Goal: Find specific page/section: Find specific page/section

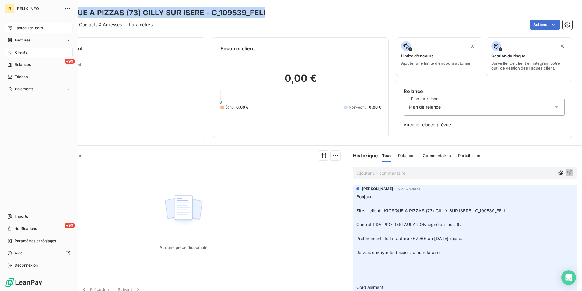
click at [15, 29] on div "Tableau de bord" at bounding box center [39, 28] width 68 height 10
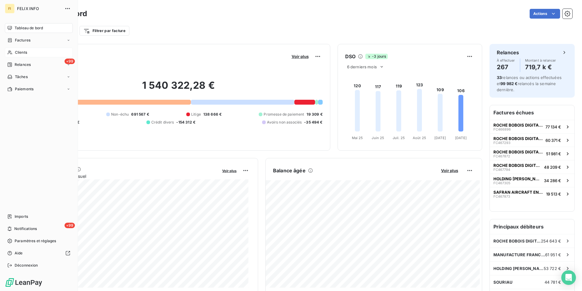
drag, startPoint x: 16, startPoint y: 53, endPoint x: 68, endPoint y: 48, distance: 52.0
click at [16, 52] on span "Clients" at bounding box center [21, 52] width 12 height 5
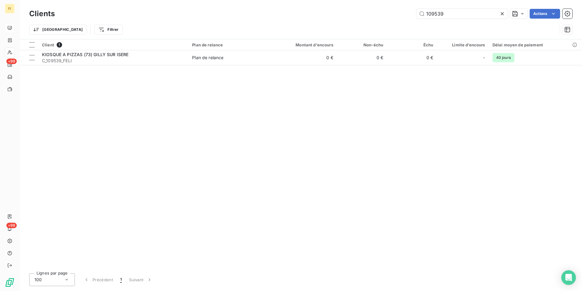
drag, startPoint x: 461, startPoint y: 13, endPoint x: 347, endPoint y: 16, distance: 113.6
click at [351, 16] on div "109539 Actions" at bounding box center [317, 14] width 510 height 10
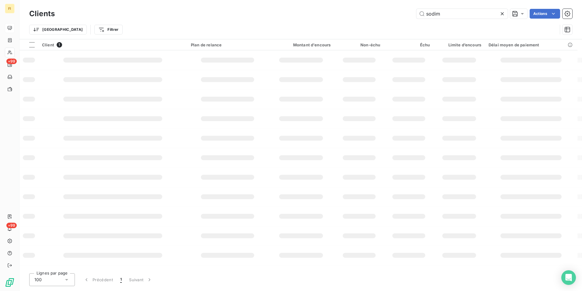
type input "sodim"
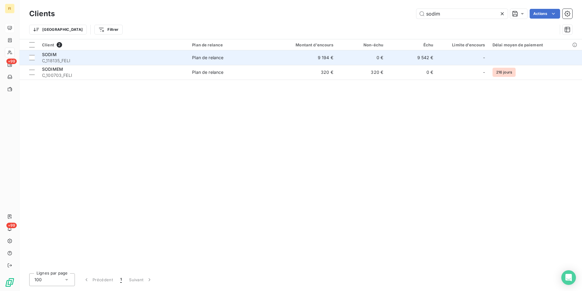
click at [330, 58] on td "9 194 €" at bounding box center [303, 57] width 67 height 15
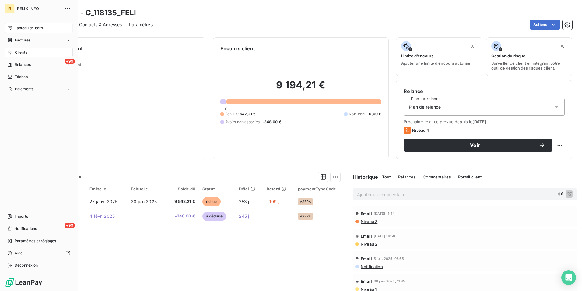
click at [14, 30] on div "Tableau de bord" at bounding box center [39, 28] width 68 height 10
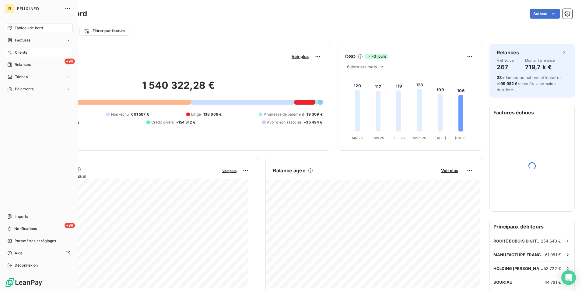
click at [16, 53] on span "Clients" at bounding box center [21, 52] width 12 height 5
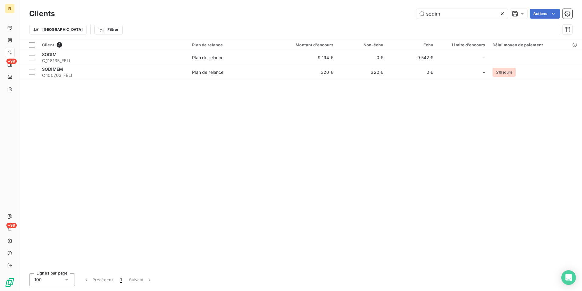
drag, startPoint x: 478, startPoint y: 15, endPoint x: 360, endPoint y: 21, distance: 118.6
click at [360, 21] on div "Clients sodim Actions Trier Filtrer" at bounding box center [300, 23] width 543 height 32
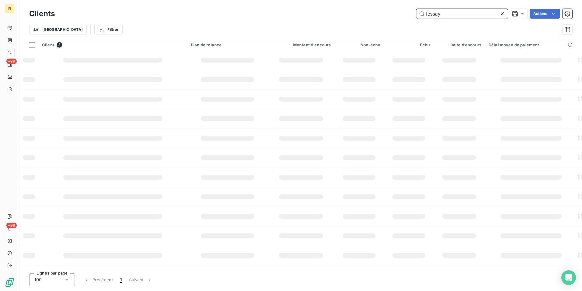
type input "lessay"
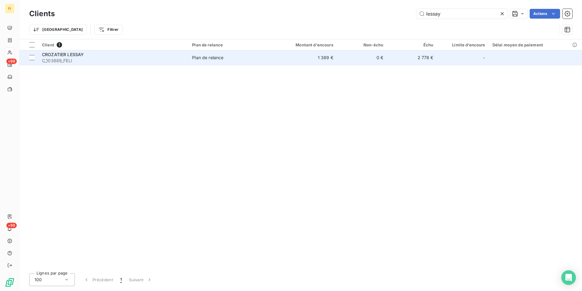
click at [394, 57] on td "2 778 €" at bounding box center [412, 57] width 50 height 15
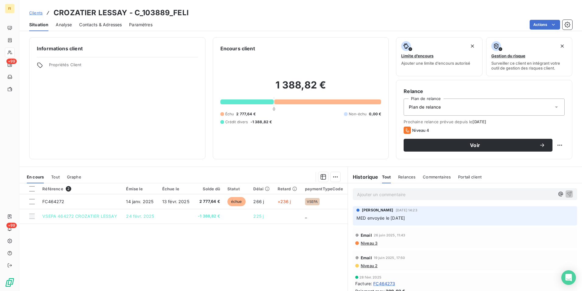
click at [37, 10] on link "Clients" at bounding box center [35, 13] width 13 height 6
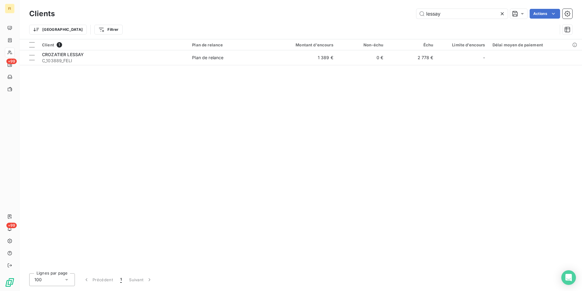
drag, startPoint x: 448, startPoint y: 18, endPoint x: 310, endPoint y: 26, distance: 138.8
click at [337, 18] on div "lessay Actions" at bounding box center [317, 14] width 510 height 10
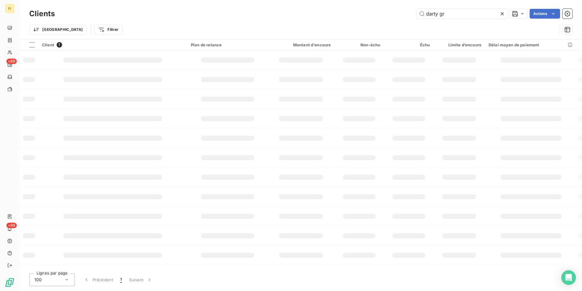
type input "darty gr"
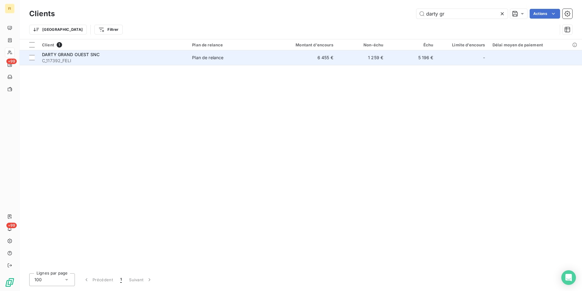
click at [209, 56] on div "Plan de relance" at bounding box center [207, 58] width 31 height 6
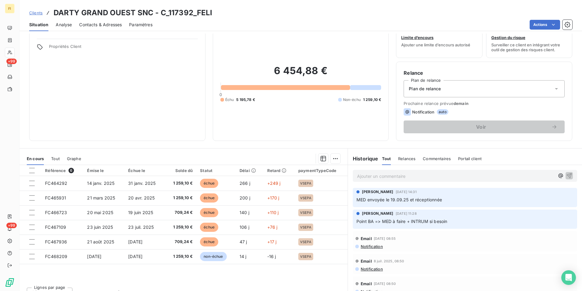
scroll to position [28, 0]
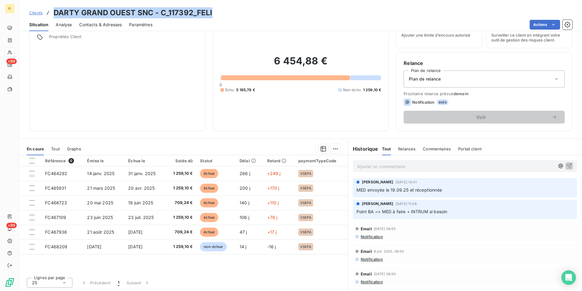
click at [55, 13] on h3 "DARTY GRAND OUEST SNC - C_117392_FELI" at bounding box center [133, 12] width 159 height 11
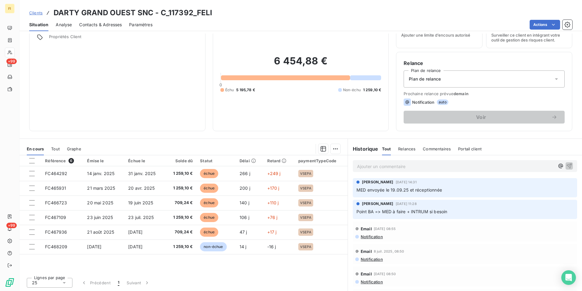
drag, startPoint x: 55, startPoint y: 13, endPoint x: 228, endPoint y: 12, distance: 173.0
click at [229, 12] on div "Clients DARTY GRAND OUEST SNC - C_117392_FELI" at bounding box center [300, 12] width 563 height 11
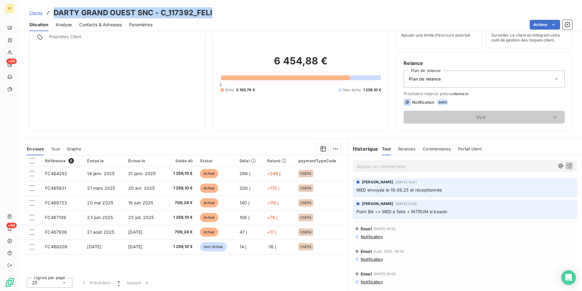
drag, startPoint x: 213, startPoint y: 11, endPoint x: 55, endPoint y: 13, distance: 159.0
click at [55, 13] on div "Clients DARTY GRAND OUEST SNC - C_117392_FELI" at bounding box center [300, 12] width 563 height 11
copy h3 "DARTY GRAND OUEST SNC - C_117392_FELI"
click at [33, 14] on span "Clients" at bounding box center [35, 12] width 13 height 5
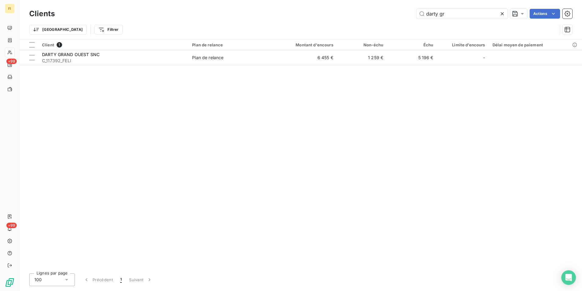
drag, startPoint x: 471, startPoint y: 16, endPoint x: 351, endPoint y: 18, distance: 120.0
click at [354, 17] on div "darty gr Actions" at bounding box center [317, 14] width 510 height 10
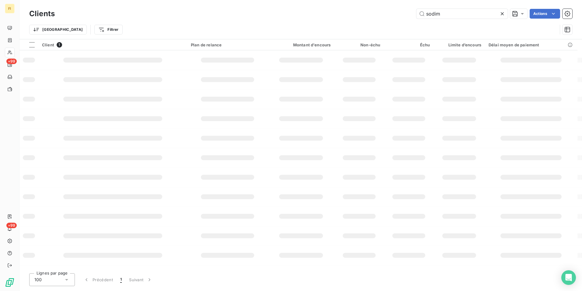
type input "sodim"
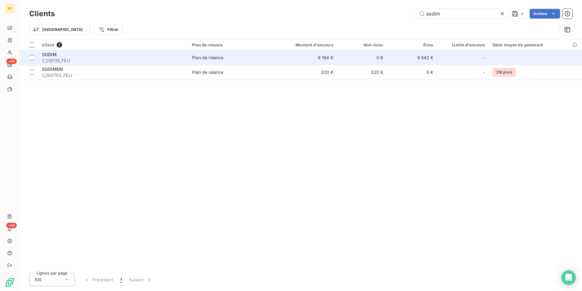
click at [330, 57] on td "9 194 €" at bounding box center [303, 57] width 67 height 15
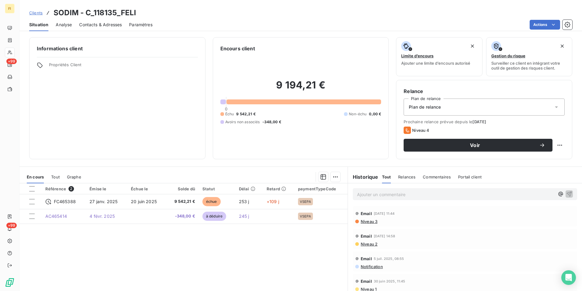
click at [37, 14] on span "Clients" at bounding box center [35, 12] width 13 height 5
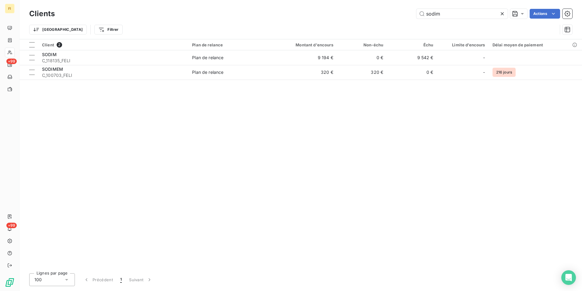
drag, startPoint x: 446, startPoint y: 12, endPoint x: 342, endPoint y: 24, distance: 104.9
click at [344, 23] on div "Clients sodim Actions Trier Filtrer" at bounding box center [300, 23] width 543 height 32
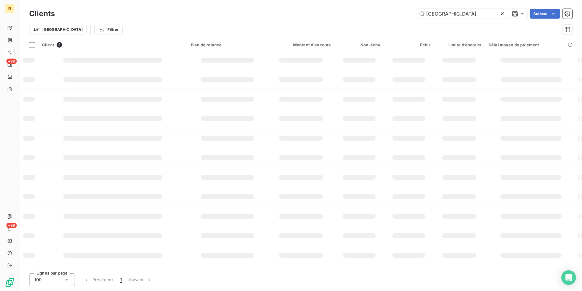
type input "[GEOGRAPHIC_DATA]"
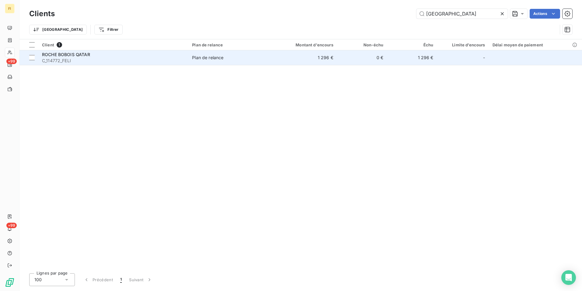
click at [347, 58] on td "0 €" at bounding box center [362, 57] width 50 height 15
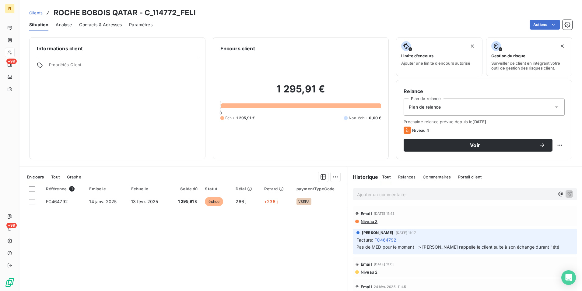
click at [38, 11] on span "Clients" at bounding box center [35, 12] width 13 height 5
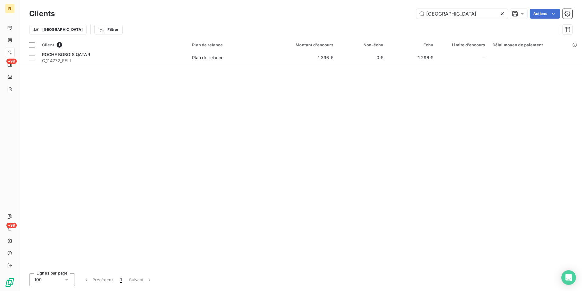
drag, startPoint x: 465, startPoint y: 13, endPoint x: 309, endPoint y: 28, distance: 156.7
click at [327, 21] on div "Clients qatar Actions Trier Filtrer" at bounding box center [300, 23] width 543 height 32
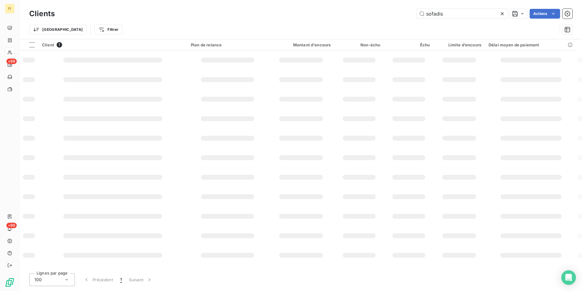
type input "sofadis"
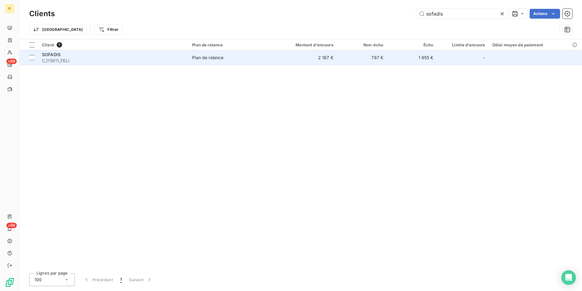
click at [331, 59] on td "2 167 €" at bounding box center [303, 57] width 67 height 15
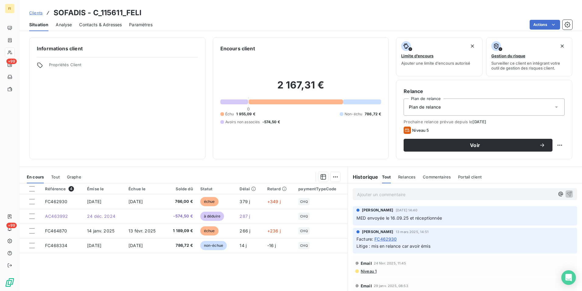
click at [36, 13] on span "Clients" at bounding box center [35, 12] width 13 height 5
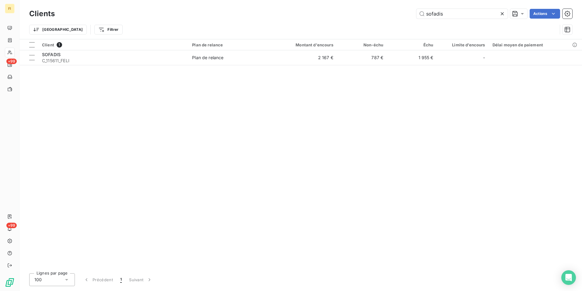
drag, startPoint x: 457, startPoint y: 12, endPoint x: 300, endPoint y: 18, distance: 156.6
click at [339, 17] on div "sofadis Actions" at bounding box center [317, 14] width 510 height 10
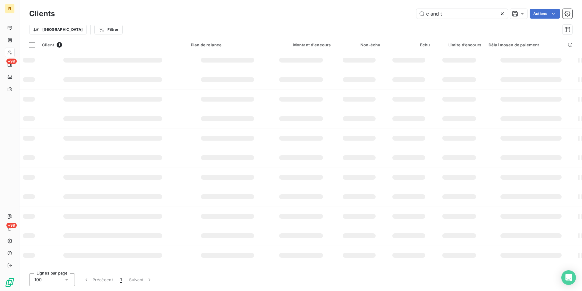
type input "c and t"
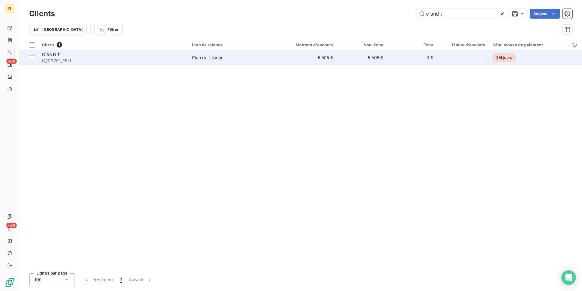
click at [381, 56] on td "5 505 €" at bounding box center [362, 57] width 50 height 15
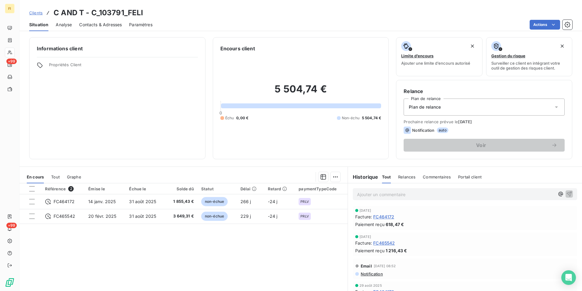
click at [39, 11] on span "Clients" at bounding box center [35, 12] width 13 height 5
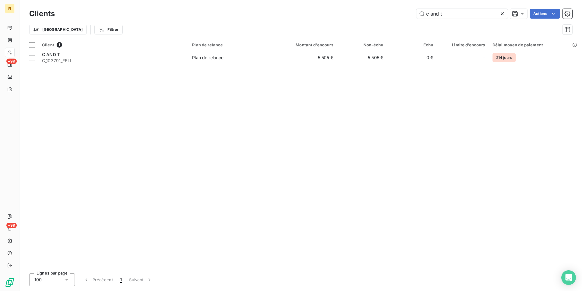
drag, startPoint x: 466, startPoint y: 13, endPoint x: 341, endPoint y: 18, distance: 125.0
click at [351, 16] on div "c and t Actions" at bounding box center [317, 14] width 510 height 10
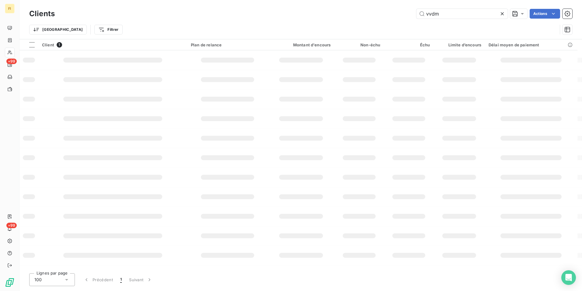
type input "vvdm"
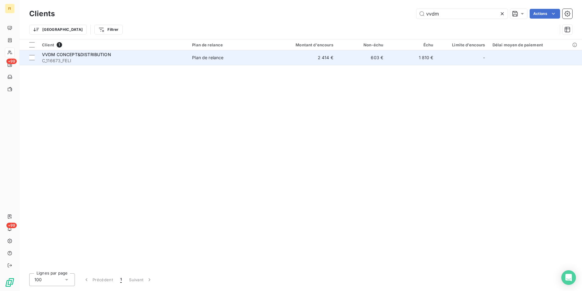
click at [379, 58] on td "603 €" at bounding box center [362, 57] width 50 height 15
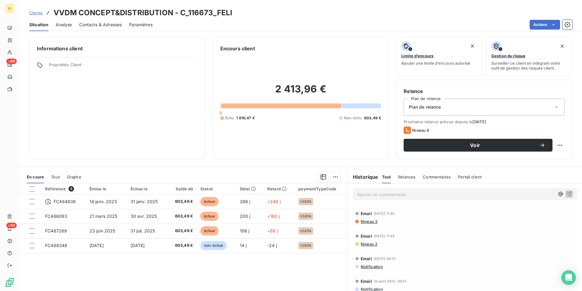
click at [33, 13] on span "Clients" at bounding box center [35, 12] width 13 height 5
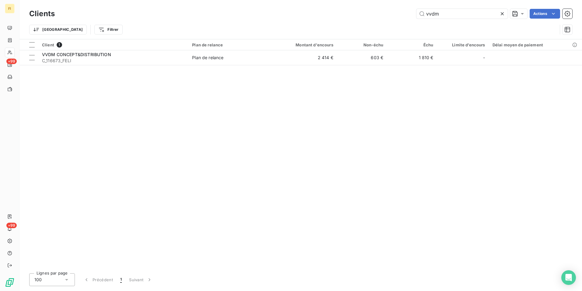
drag, startPoint x: 456, startPoint y: 13, endPoint x: 331, endPoint y: 29, distance: 126.2
click at [374, 24] on div "Clients vvdm Actions Trier Filtrer" at bounding box center [300, 23] width 543 height 32
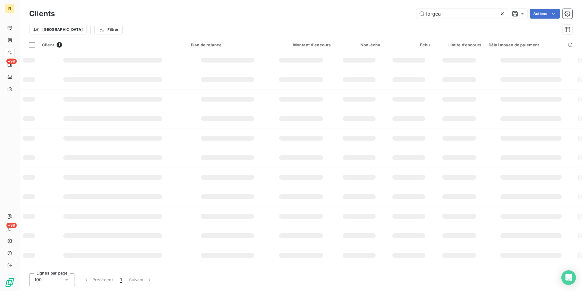
type input "lorgea"
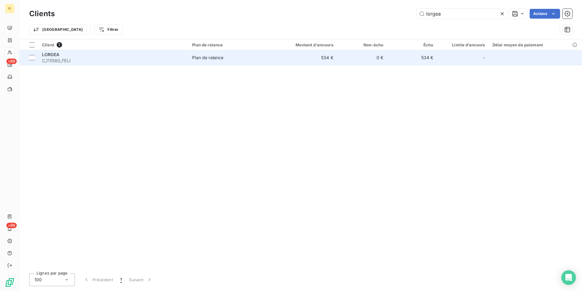
click at [330, 60] on td "534 €" at bounding box center [303, 57] width 67 height 15
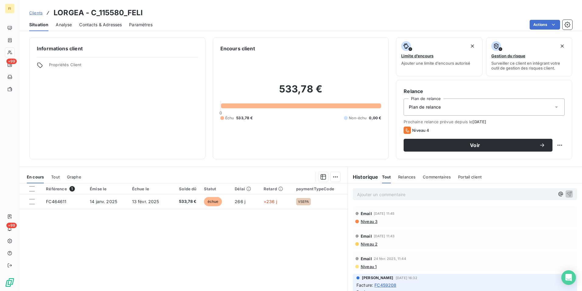
click at [37, 12] on span "Clients" at bounding box center [35, 12] width 13 height 5
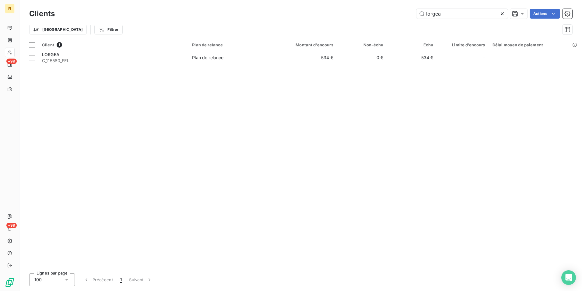
drag, startPoint x: 386, startPoint y: 15, endPoint x: 374, endPoint y: 15, distance: 11.6
click at [374, 15] on div "lorgea Actions" at bounding box center [317, 14] width 510 height 10
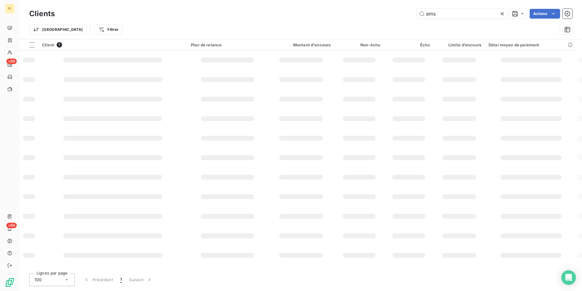
type input "ems"
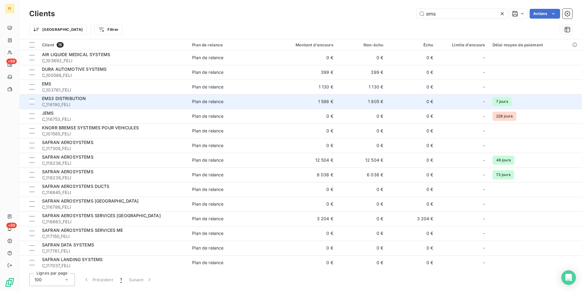
click at [99, 100] on div "EMS3 DISTRIBUTION" at bounding box center [113, 98] width 143 height 6
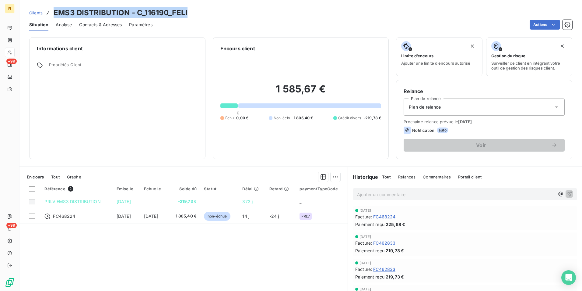
drag, startPoint x: 196, startPoint y: 12, endPoint x: 51, endPoint y: 15, distance: 145.9
click at [51, 15] on div "Clients EMS3 DISTRIBUTION - C_116190_FELI" at bounding box center [300, 12] width 563 height 11
copy h3 "EMS3 DISTRIBUTION - C_116190_FELI"
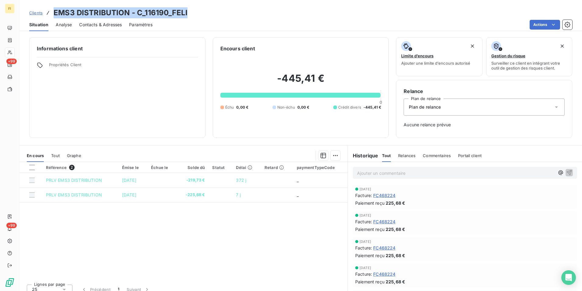
click at [38, 11] on span "Clients" at bounding box center [35, 12] width 13 height 5
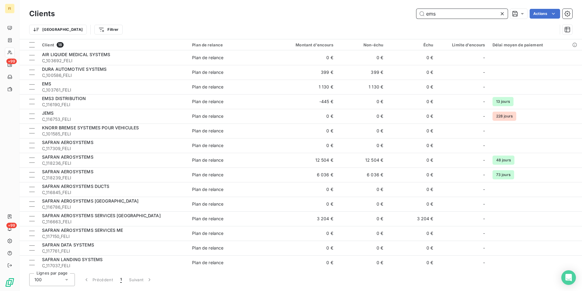
drag, startPoint x: 384, startPoint y: 14, endPoint x: 306, endPoint y: 14, distance: 78.3
click at [306, 14] on div "ems Actions" at bounding box center [317, 14] width 510 height 10
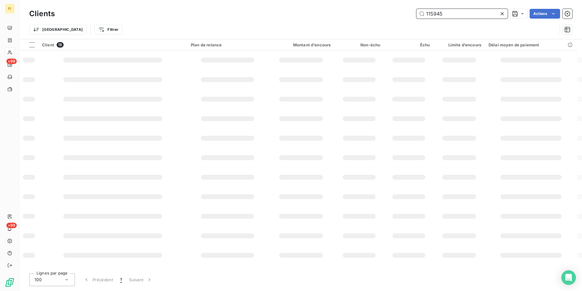
type input "115945"
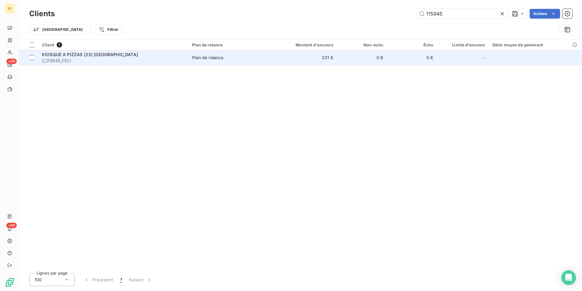
click at [151, 62] on span "C_115945_FELI" at bounding box center [113, 61] width 143 height 6
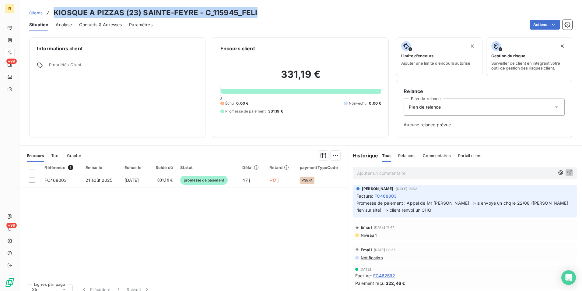
drag, startPoint x: 265, startPoint y: 16, endPoint x: 55, endPoint y: 14, distance: 209.8
click at [55, 14] on div "Clients KIOSQUE A PIZZAS (23) SAINTE-FEYRE - C_115945_FELI" at bounding box center [300, 12] width 563 height 11
copy h3 "KIOSQUE A PIZZAS (23) SAINTE-FEYRE - C_115945_FELI"
click at [40, 12] on span "Clients" at bounding box center [35, 12] width 13 height 5
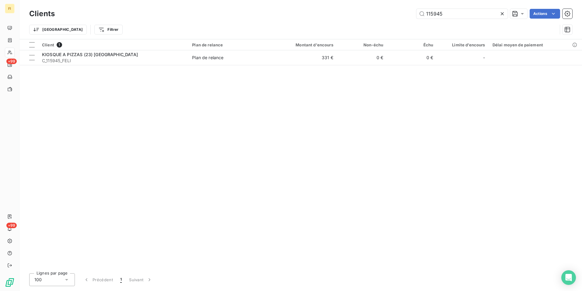
click at [388, 15] on div "115945 Actions" at bounding box center [317, 14] width 510 height 10
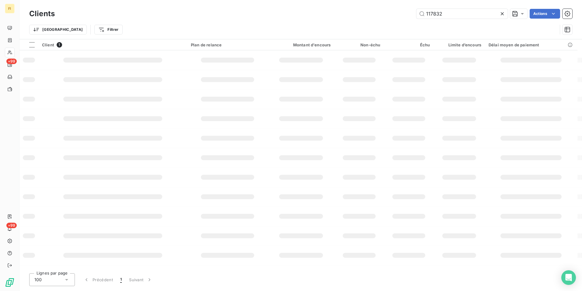
type input "117832"
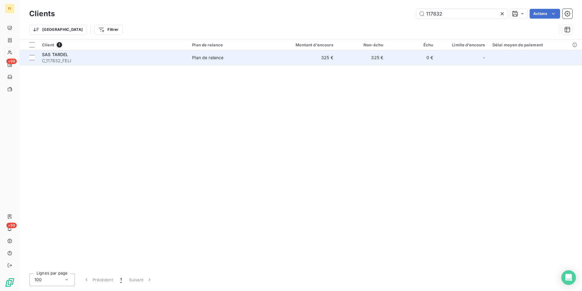
click at [319, 61] on td "325 €" at bounding box center [303, 57] width 67 height 15
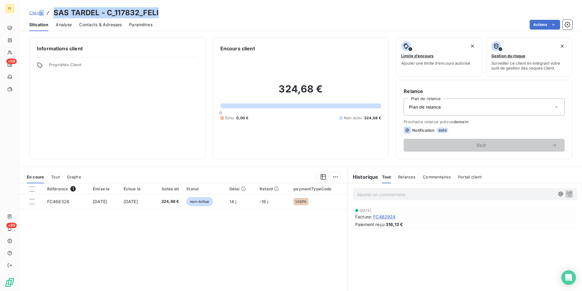
drag, startPoint x: 181, startPoint y: 13, endPoint x: 39, endPoint y: 12, distance: 141.9
click at [39, 12] on div "Clients SAS TARDEL - C_117832_FELI" at bounding box center [300, 12] width 563 height 11
drag, startPoint x: 39, startPoint y: 12, endPoint x: 166, endPoint y: 12, distance: 126.4
click at [166, 12] on div "Clients SAS TARDEL - C_117832_FELI" at bounding box center [300, 12] width 563 height 11
drag, startPoint x: 164, startPoint y: 12, endPoint x: 54, endPoint y: 12, distance: 110.2
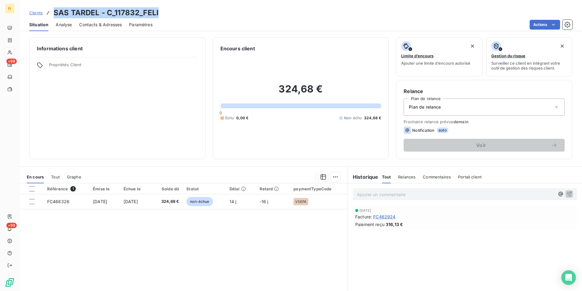
click at [54, 12] on div "Clients SAS TARDEL - C_117832_FELI" at bounding box center [300, 12] width 563 height 11
copy h3 "SAS TARDEL - C_117832_FELI"
click at [39, 13] on span "Clients" at bounding box center [35, 12] width 13 height 5
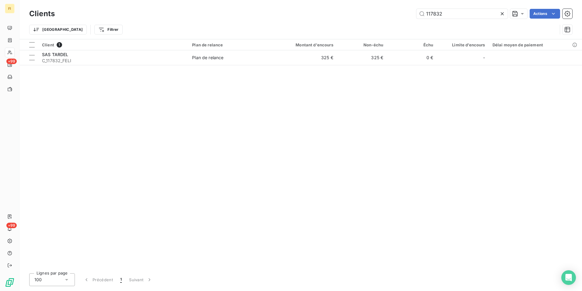
drag, startPoint x: 456, startPoint y: 16, endPoint x: 346, endPoint y: 19, distance: 109.4
click at [358, 19] on div "Clients 117832 Actions" at bounding box center [300, 13] width 543 height 13
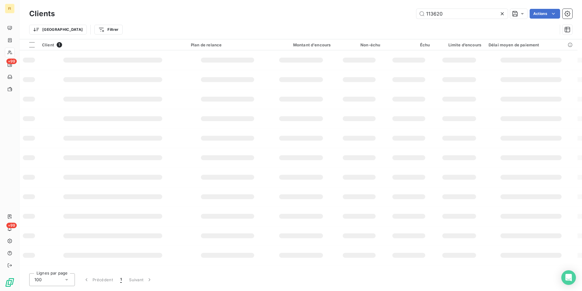
type input "113620"
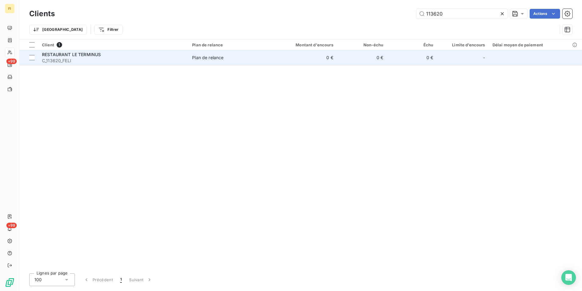
click at [168, 58] on span "C_113620_FELI" at bounding box center [113, 61] width 143 height 6
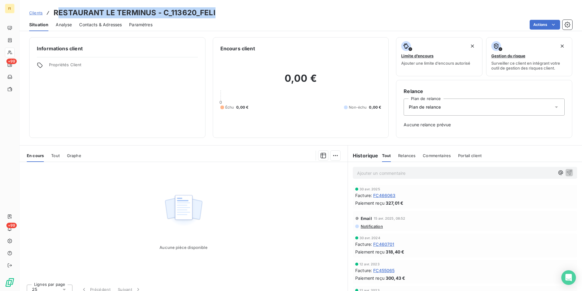
drag, startPoint x: 233, startPoint y: 14, endPoint x: 58, endPoint y: 7, distance: 175.5
click at [58, 7] on div "Clients RESTAURANT LE TERMINUS - C_113620_FELI Situation Analyse Contacts & Adr…" at bounding box center [300, 15] width 563 height 31
click at [252, 11] on div "Clients RESTAURANT LE TERMINUS - C_113620_FELI" at bounding box center [300, 12] width 563 height 11
click at [229, 13] on div "Clients RESTAURANT LE TERMINUS - C_113620_FELI" at bounding box center [300, 12] width 563 height 11
drag, startPoint x: 211, startPoint y: 15, endPoint x: 55, endPoint y: 15, distance: 155.6
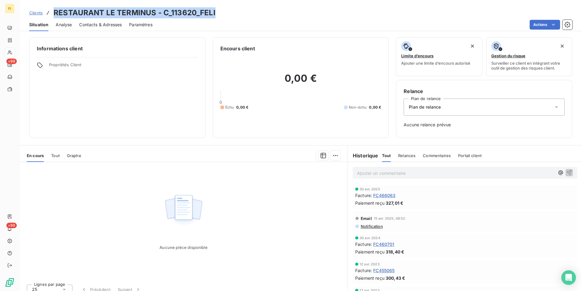
click at [55, 15] on div "Clients RESTAURANT LE TERMINUS - C_113620_FELI" at bounding box center [300, 12] width 563 height 11
copy h3 "RESTAURANT LE TERMINUS - C_113620_FELI"
